Goal: Task Accomplishment & Management: Use online tool/utility

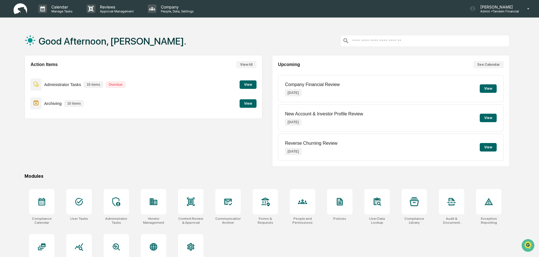
click at [248, 83] on button "View" at bounding box center [248, 84] width 17 height 8
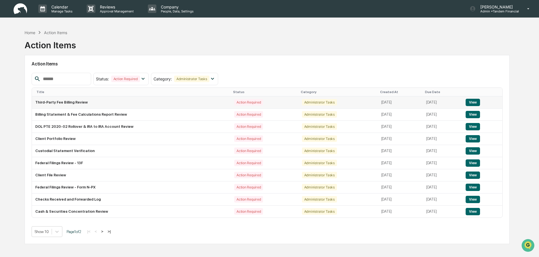
click at [474, 100] on button "View" at bounding box center [473, 102] width 14 height 7
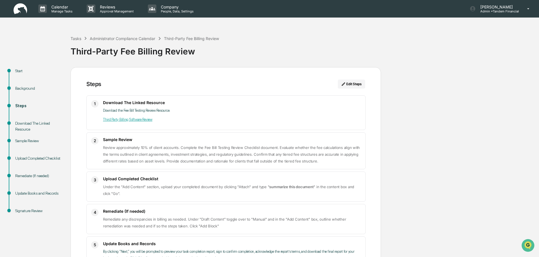
click at [125, 119] on link "Third Party Billing Software Review" at bounding box center [127, 119] width 49 height 4
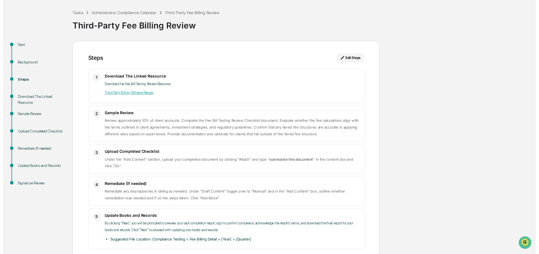
scroll to position [51, 0]
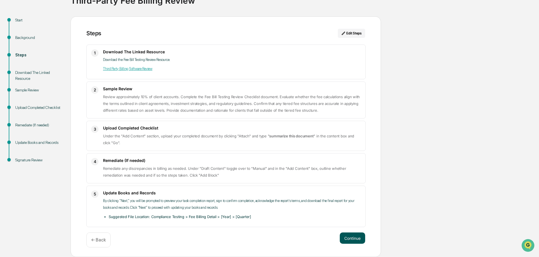
click at [349, 238] on button "Continue" at bounding box center [352, 238] width 25 height 11
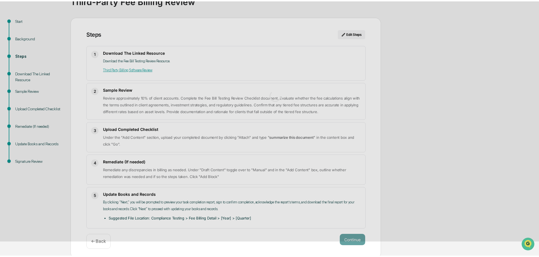
scroll to position [4, 0]
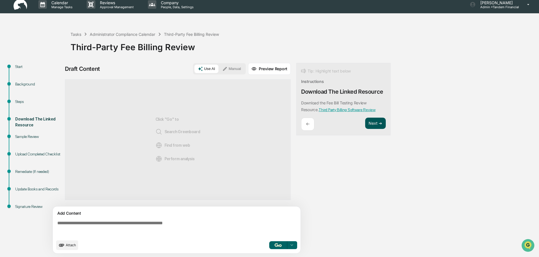
click at [378, 123] on button "Next ➔" at bounding box center [375, 124] width 21 height 12
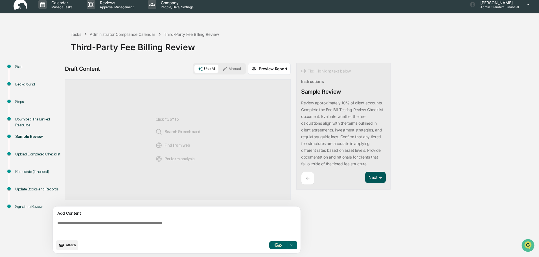
click at [374, 174] on button "Next ➔" at bounding box center [375, 178] width 21 height 12
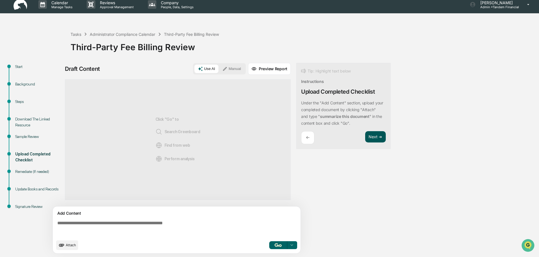
click at [375, 136] on button "Next ➔" at bounding box center [375, 137] width 21 height 12
